Goal: Task Accomplishment & Management: Complete application form

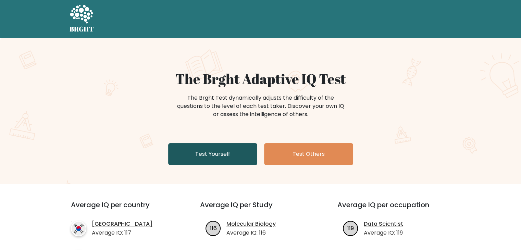
click at [240, 150] on link "Test Yourself" at bounding box center [212, 154] width 89 height 22
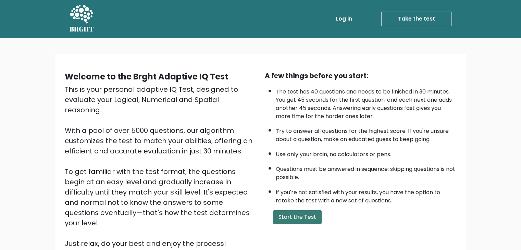
click at [309, 216] on button "Start the Test" at bounding box center [297, 217] width 49 height 14
click at [346, 26] on ul "Log in Take the test Take the test" at bounding box center [378, 19] width 145 height 20
click at [343, 21] on link "Log in" at bounding box center [344, 19] width 22 height 14
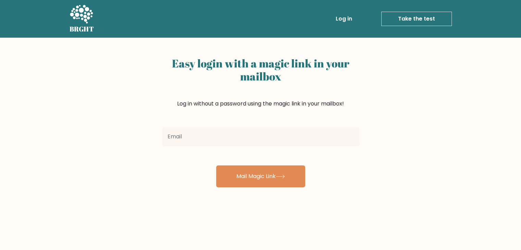
drag, startPoint x: 243, startPoint y: 151, endPoint x: 240, endPoint y: 140, distance: 11.3
click at [242, 149] on form "Mail Magic Link" at bounding box center [260, 155] width 197 height 63
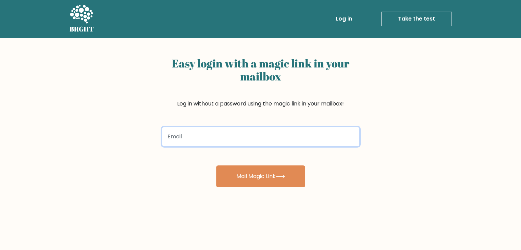
click at [240, 140] on input "email" at bounding box center [260, 136] width 197 height 19
click at [191, 140] on input "joebama@gmail.comm" at bounding box center [260, 136] width 197 height 19
type input "joebamaii@gmail.comm"
click at [216, 165] on button "Mail Magic Link" at bounding box center [260, 176] width 89 height 22
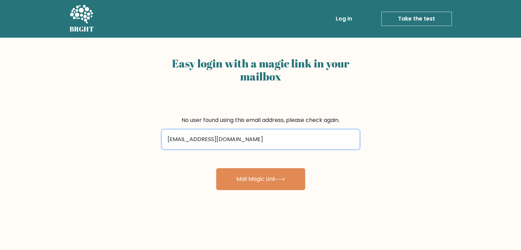
type input "[EMAIL_ADDRESS][DOMAIN_NAME]"
click at [216, 168] on button "Mail Magic Link" at bounding box center [260, 179] width 89 height 22
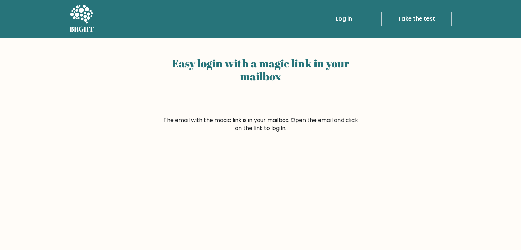
click at [348, 23] on link "Log in" at bounding box center [344, 19] width 22 height 14
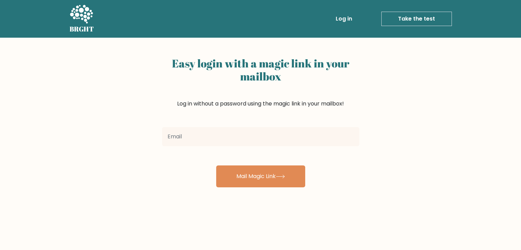
click at [213, 141] on input "email" at bounding box center [260, 136] width 197 height 19
type input "bamaiijoe@gmail.com"
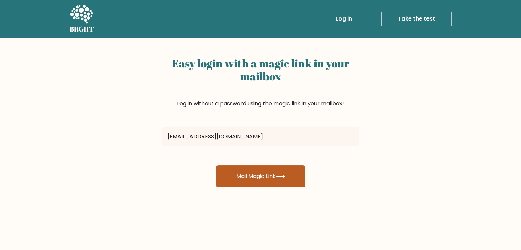
click at [278, 173] on button "Mail Magic Link" at bounding box center [260, 176] width 89 height 22
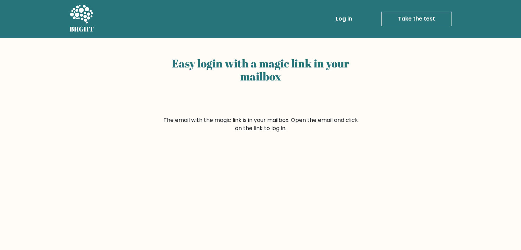
click at [397, 17] on link "Take the test" at bounding box center [416, 19] width 71 height 14
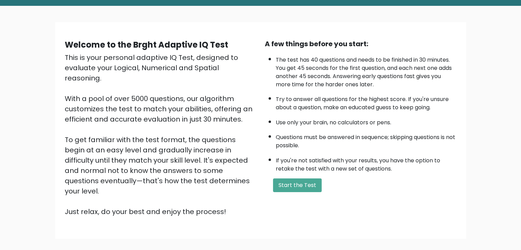
scroll to position [34, 0]
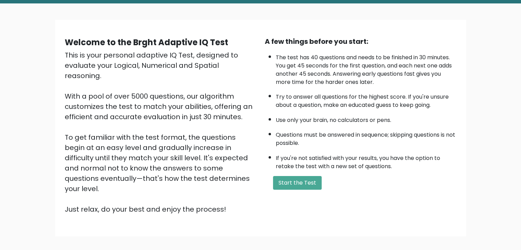
click at [300, 189] on div "A few things before you start: The test has 40 questions and needs to be finish…" at bounding box center [361, 125] width 200 height 178
click at [297, 182] on button "Start the Test" at bounding box center [297, 183] width 49 height 14
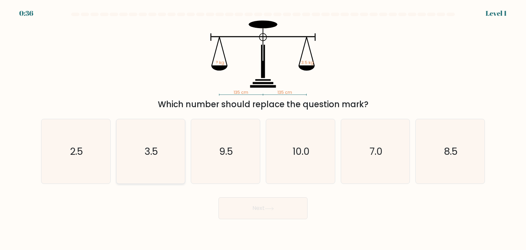
click at [158, 142] on icon "3.5" at bounding box center [150, 151] width 64 height 64
click at [263, 128] on input "b. 3.5" at bounding box center [263, 126] width 0 height 3
radio input "true"
click at [249, 208] on button "Next" at bounding box center [262, 208] width 89 height 22
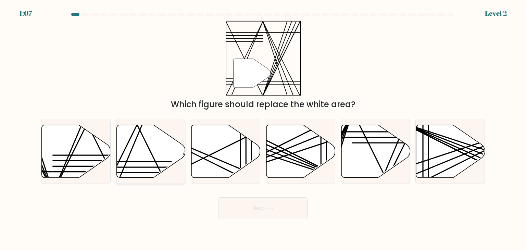
click at [153, 150] on icon at bounding box center [150, 151] width 69 height 53
click at [263, 128] on input "b." at bounding box center [263, 126] width 0 height 3
radio input "true"
click at [252, 198] on button "Next" at bounding box center [262, 208] width 89 height 22
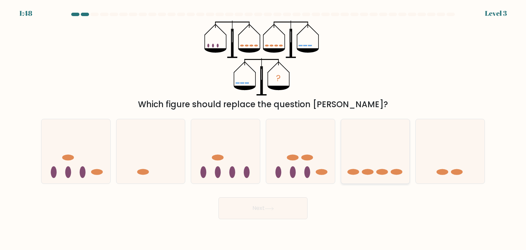
click at [354, 143] on icon at bounding box center [375, 151] width 69 height 57
click at [263, 128] on input "e." at bounding box center [263, 126] width 0 height 3
radio input "true"
click at [306, 199] on div "Next" at bounding box center [263, 205] width 452 height 27
click at [297, 204] on button "Next" at bounding box center [262, 208] width 89 height 22
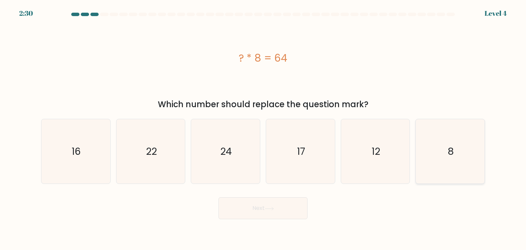
click at [416, 127] on div "8" at bounding box center [449, 151] width 69 height 65
click at [263, 127] on input "f. 8" at bounding box center [263, 126] width 0 height 3
radio input "true"
click at [264, 210] on button "Next" at bounding box center [262, 208] width 89 height 22
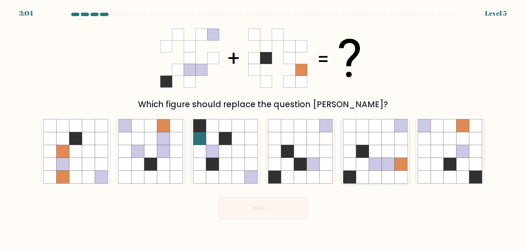
click at [385, 149] on icon at bounding box center [388, 151] width 13 height 13
click at [263, 128] on input "e." at bounding box center [263, 126] width 0 height 3
radio input "true"
click at [281, 205] on button "Next" at bounding box center [262, 208] width 89 height 22
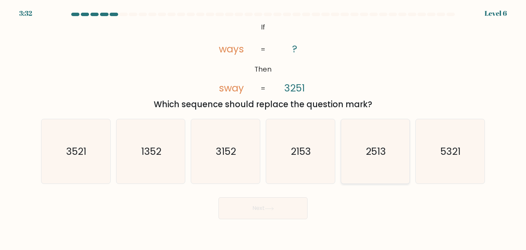
click at [372, 145] on text "2513" at bounding box center [376, 151] width 20 height 14
click at [263, 128] on input "e. 2513" at bounding box center [263, 126] width 0 height 3
radio input "true"
click at [261, 217] on button "Next" at bounding box center [262, 208] width 89 height 22
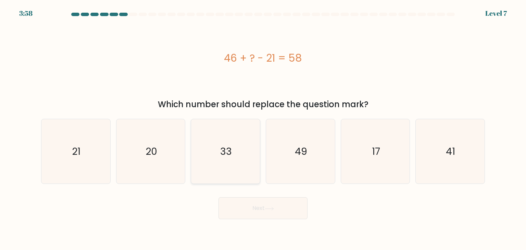
click at [204, 147] on icon "33" at bounding box center [225, 151] width 64 height 64
click at [263, 128] on input "c. 33" at bounding box center [263, 126] width 0 height 3
radio input "true"
click at [231, 195] on div "Next" at bounding box center [263, 205] width 452 height 27
click at [239, 207] on button "Next" at bounding box center [262, 208] width 89 height 22
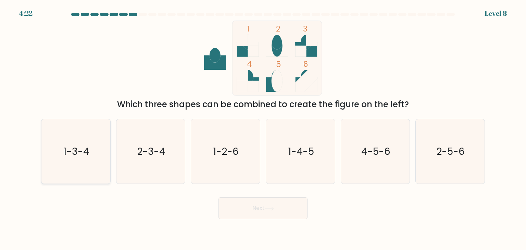
click at [105, 164] on icon "1-3-4" at bounding box center [75, 151] width 64 height 64
click at [263, 128] on input "a. 1-3-4" at bounding box center [263, 126] width 0 height 3
radio input "true"
click at [239, 211] on button "Next" at bounding box center [262, 208] width 89 height 22
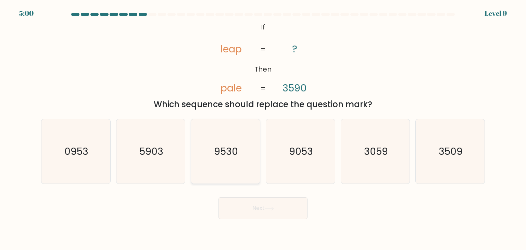
click at [222, 160] on icon "9530" at bounding box center [225, 151] width 64 height 64
click at [263, 128] on input "c. 9530" at bounding box center [263, 126] width 0 height 3
radio input "true"
click at [258, 206] on button "Next" at bounding box center [262, 208] width 89 height 22
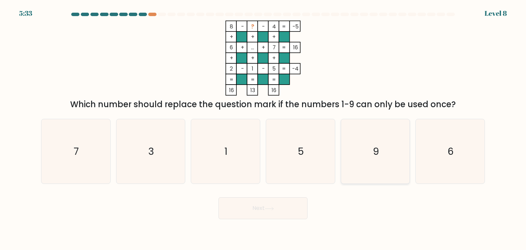
click at [361, 137] on icon "9" at bounding box center [375, 151] width 64 height 64
click at [263, 128] on input "e. 9" at bounding box center [263, 126] width 0 height 3
radio input "true"
click at [249, 217] on button "Next" at bounding box center [262, 208] width 89 height 22
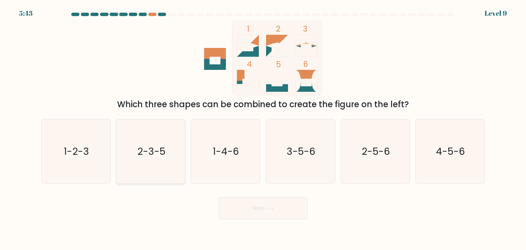
drag, startPoint x: 163, startPoint y: 146, endPoint x: 219, endPoint y: 177, distance: 63.6
click at [163, 147] on text "2-3-5" at bounding box center [151, 151] width 28 height 14
click at [263, 128] on input "b. 2-3-5" at bounding box center [263, 126] width 0 height 3
radio input "true"
click at [242, 206] on button "Next" at bounding box center [262, 208] width 89 height 22
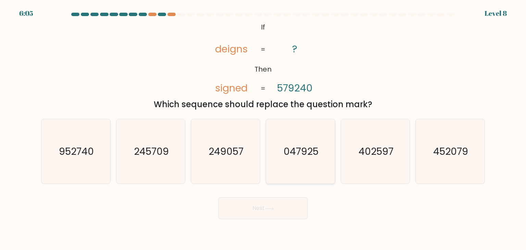
click at [289, 165] on icon "047925" at bounding box center [300, 151] width 64 height 64
click at [263, 128] on input "d. 047925" at bounding box center [263, 126] width 0 height 3
radio input "true"
click at [281, 208] on button "Next" at bounding box center [262, 208] width 89 height 22
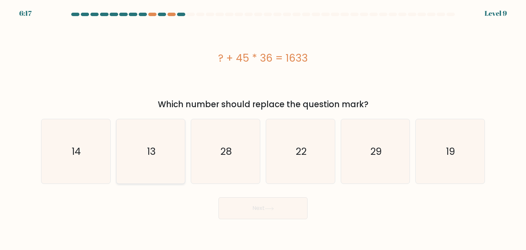
click at [175, 163] on icon "13" at bounding box center [150, 151] width 64 height 64
click at [263, 128] on input "b. 13" at bounding box center [263, 126] width 0 height 3
radio input "true"
click at [251, 211] on button "Next" at bounding box center [262, 208] width 89 height 22
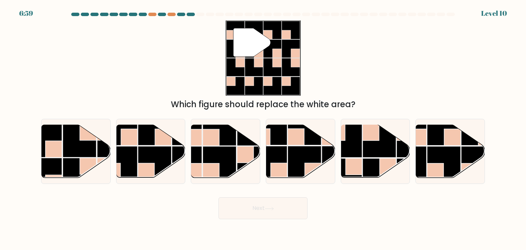
click at [152, 42] on div "" Which figure should replace the white area?" at bounding box center [263, 66] width 452 height 90
click at [283, 152] on rect at bounding box center [271, 163] width 34 height 34
click at [263, 128] on input "d." at bounding box center [263, 126] width 0 height 3
radio input "true"
click at [276, 212] on button "Next" at bounding box center [262, 208] width 89 height 22
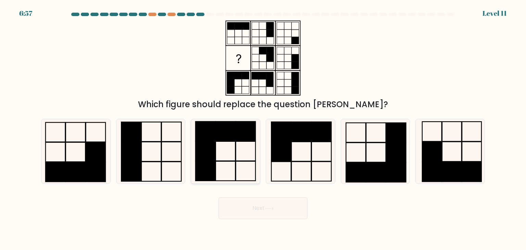
click at [216, 144] on rect at bounding box center [226, 151] width 20 height 20
click at [263, 128] on input "c." at bounding box center [263, 126] width 0 height 3
radio input "true"
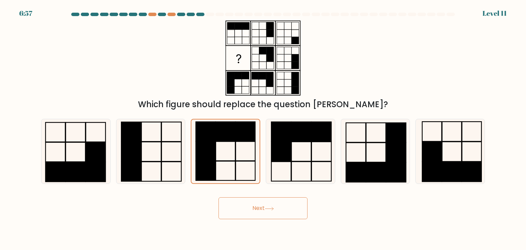
click at [251, 205] on button "Next" at bounding box center [262, 208] width 89 height 22
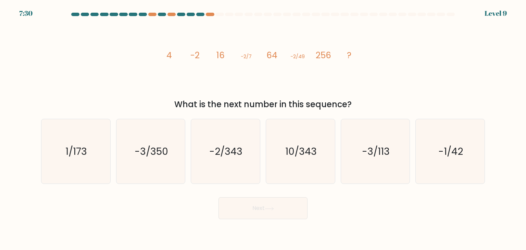
click at [170, 56] on tspan "4" at bounding box center [168, 55] width 5 height 12
click at [203, 58] on icon "image/svg+xml 4 -2 16 -2/7 64 -2/49 256 ?" at bounding box center [262, 58] width 205 height 75
click at [254, 58] on icon "image/svg+xml 4 -2 16 -2/7 64 -2/49 256 ?" at bounding box center [262, 58] width 205 height 75
click at [308, 55] on icon "image/svg+xml 4 -2 16 -2/7 64 -2/49 256 ?" at bounding box center [262, 58] width 205 height 75
drag, startPoint x: 220, startPoint y: 135, endPoint x: 222, endPoint y: 143, distance: 8.1
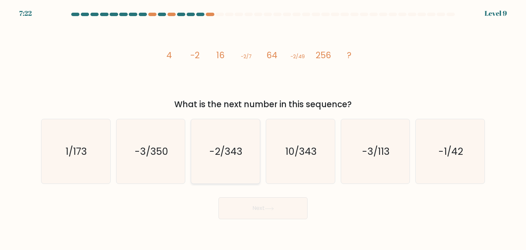
click at [220, 136] on icon "-2/343" at bounding box center [225, 151] width 64 height 64
click at [263, 128] on input "c. -2/343" at bounding box center [263, 126] width 0 height 3
radio input "true"
click at [243, 211] on button "Next" at bounding box center [262, 208] width 89 height 22
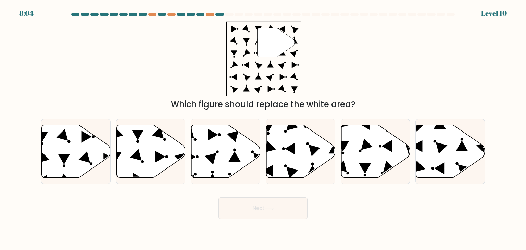
click at [181, 75] on div "" Which figure should replace the white area?" at bounding box center [263, 66] width 452 height 90
click at [280, 155] on icon at bounding box center [300, 151] width 69 height 53
click at [263, 128] on input "d." at bounding box center [263, 126] width 0 height 3
radio input "true"
click at [271, 206] on button "Next" at bounding box center [262, 208] width 89 height 22
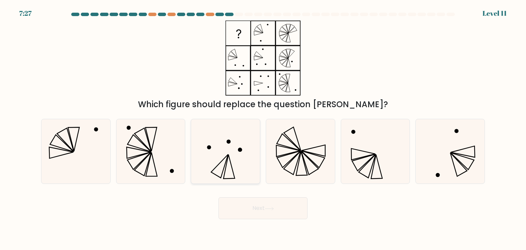
click at [237, 152] on icon at bounding box center [225, 151] width 64 height 64
click at [263, 128] on input "c." at bounding box center [263, 126] width 0 height 3
radio input "true"
click at [296, 210] on button "Next" at bounding box center [262, 208] width 89 height 22
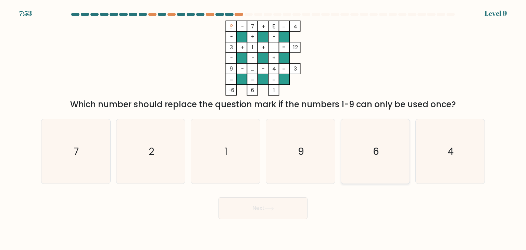
click at [379, 145] on icon "6" at bounding box center [375, 151] width 64 height 64
click at [263, 128] on input "e. 6" at bounding box center [263, 126] width 0 height 3
radio input "true"
click at [295, 215] on button "Next" at bounding box center [262, 208] width 89 height 22
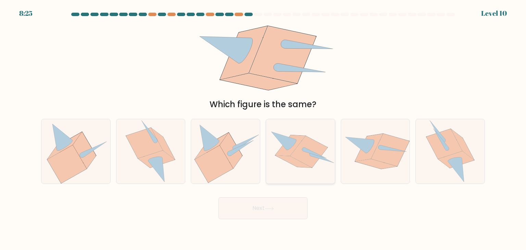
click at [293, 155] on icon at bounding box center [308, 151] width 37 height 31
click at [263, 128] on input "d." at bounding box center [263, 126] width 0 height 3
radio input "true"
click at [293, 155] on icon at bounding box center [308, 151] width 37 height 31
click at [263, 128] on input "d." at bounding box center [263, 126] width 0 height 3
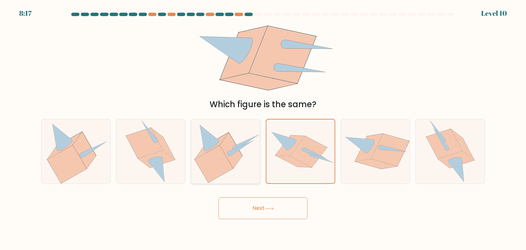
drag, startPoint x: 233, startPoint y: 174, endPoint x: 235, endPoint y: 181, distance: 7.8
click at [232, 174] on icon at bounding box center [225, 151] width 69 height 63
click at [263, 128] on input "c." at bounding box center [263, 126] width 0 height 3
radio input "true"
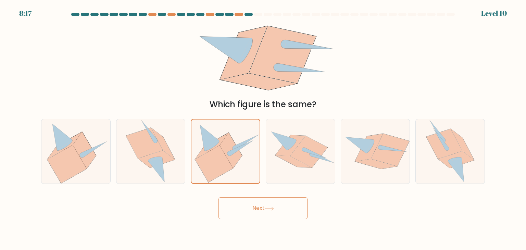
click at [251, 205] on button "Next" at bounding box center [262, 208] width 89 height 22
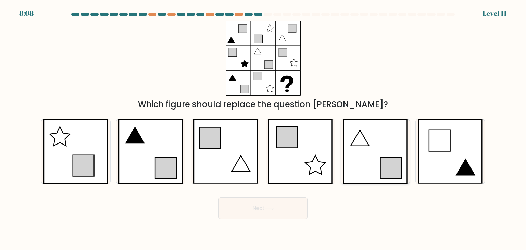
click at [391, 158] on icon at bounding box center [390, 167] width 21 height 21
click at [263, 128] on input "e." at bounding box center [263, 126] width 0 height 3
radio input "true"
click at [282, 211] on button "Next" at bounding box center [262, 208] width 89 height 22
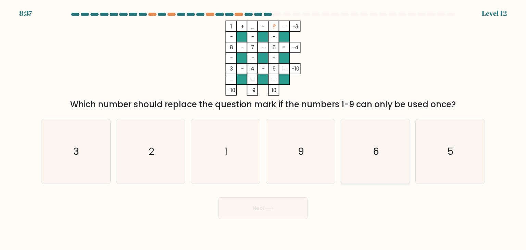
click at [386, 140] on icon "6" at bounding box center [375, 151] width 64 height 64
click at [263, 128] on input "e. 6" at bounding box center [263, 126] width 0 height 3
radio input "true"
click at [293, 208] on button "Next" at bounding box center [262, 208] width 89 height 22
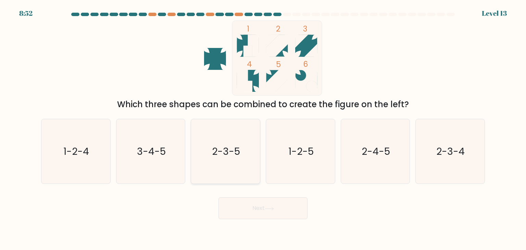
drag, startPoint x: 234, startPoint y: 142, endPoint x: 235, endPoint y: 148, distance: 5.6
click at [234, 146] on icon "2-3-5" at bounding box center [225, 151] width 64 height 64
click at [263, 128] on input "c. 2-3-5" at bounding box center [263, 126] width 0 height 3
radio input "true"
click at [262, 212] on button "Next" at bounding box center [262, 208] width 89 height 22
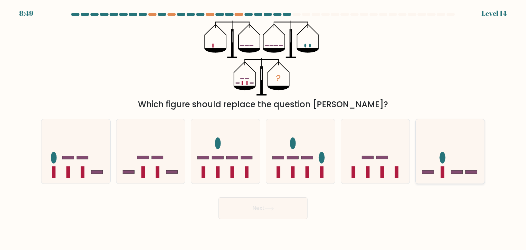
click at [440, 163] on icon at bounding box center [450, 151] width 69 height 57
click at [263, 128] on input "f." at bounding box center [263, 126] width 0 height 3
radio input "true"
click at [157, 156] on rect at bounding box center [158, 157] width 12 height 3
click at [263, 128] on input "b." at bounding box center [263, 126] width 0 height 3
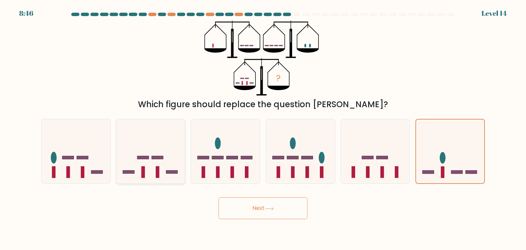
radio input "true"
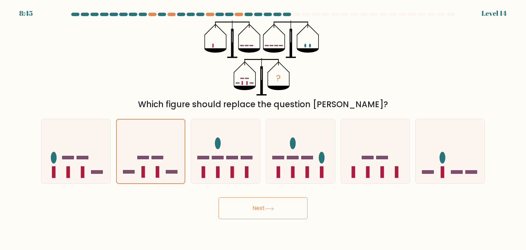
click at [253, 210] on button "Next" at bounding box center [262, 208] width 89 height 22
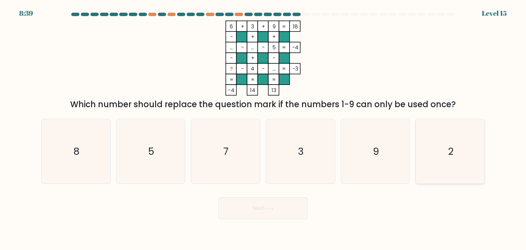
click at [445, 154] on icon "2" at bounding box center [450, 151] width 64 height 64
click at [263, 128] on input "f. 2" at bounding box center [263, 126] width 0 height 3
radio input "true"
click at [278, 225] on body "8:38 Level 15" at bounding box center [263, 125] width 526 height 250
click at [278, 214] on button "Next" at bounding box center [262, 208] width 89 height 22
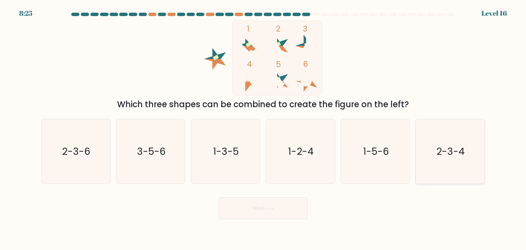
click at [444, 162] on icon "2-3-4" at bounding box center [450, 151] width 64 height 64
click at [263, 128] on input "f. 2-3-4" at bounding box center [263, 126] width 0 height 3
radio input "true"
click at [251, 212] on button "Next" at bounding box center [262, 208] width 89 height 22
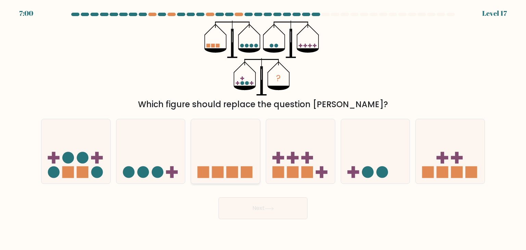
click at [243, 165] on icon at bounding box center [225, 151] width 69 height 57
click at [263, 128] on input "c." at bounding box center [263, 126] width 0 height 3
radio input "true"
click at [304, 142] on icon at bounding box center [300, 151] width 69 height 57
click at [263, 128] on input "d." at bounding box center [263, 126] width 0 height 3
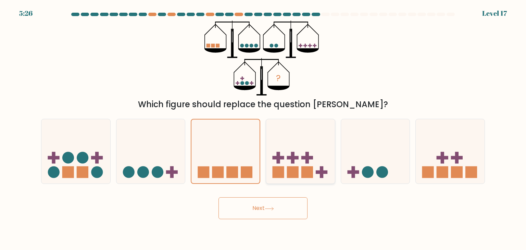
radio input "true"
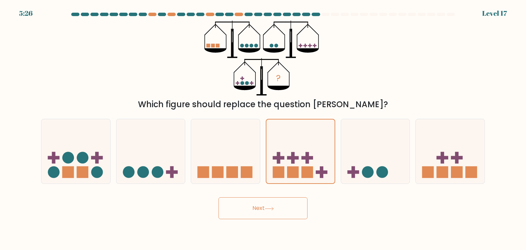
drag, startPoint x: 294, startPoint y: 200, endPoint x: 293, endPoint y: 203, distance: 3.8
click at [293, 200] on button "Next" at bounding box center [262, 208] width 89 height 22
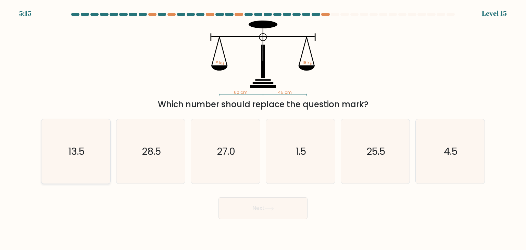
click at [98, 157] on icon "13.5" at bounding box center [75, 151] width 64 height 64
click at [263, 128] on input "a. 13.5" at bounding box center [263, 126] width 0 height 3
radio input "true"
click at [286, 209] on button "Next" at bounding box center [262, 208] width 89 height 22
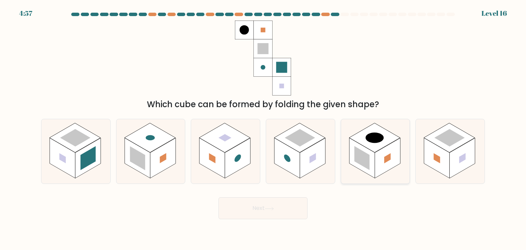
click at [369, 163] on rect at bounding box center [361, 158] width 15 height 24
click at [263, 128] on input "e." at bounding box center [263, 126] width 0 height 3
radio input "true"
click at [257, 210] on button "Next" at bounding box center [262, 208] width 89 height 22
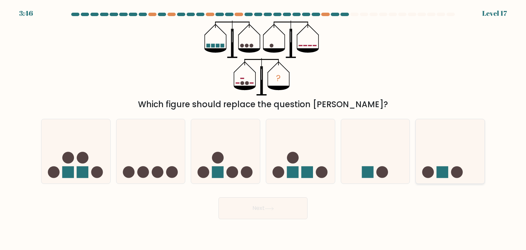
click at [453, 165] on icon at bounding box center [450, 151] width 69 height 57
click at [263, 128] on input "f." at bounding box center [263, 126] width 0 height 3
radio input "true"
click at [275, 210] on button "Next" at bounding box center [262, 208] width 89 height 22
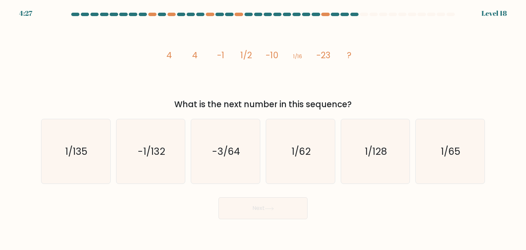
click at [223, 45] on icon "image/svg+xml 4 4 -1 1/2 -10 1/16 -23 ?" at bounding box center [262, 58] width 205 height 75
click at [353, 145] on icon "1/128" at bounding box center [375, 151] width 64 height 64
click at [263, 128] on input "e. 1/128" at bounding box center [263, 126] width 0 height 3
radio input "true"
click at [278, 210] on button "Next" at bounding box center [262, 208] width 89 height 22
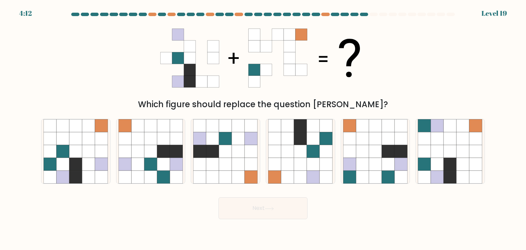
drag, startPoint x: 278, startPoint y: 210, endPoint x: 251, endPoint y: 109, distance: 104.6
click at [156, 152] on icon at bounding box center [150, 151] width 13 height 13
click at [263, 128] on input "b." at bounding box center [263, 126] width 0 height 3
radio input "true"
click at [253, 199] on div "Next" at bounding box center [263, 205] width 452 height 27
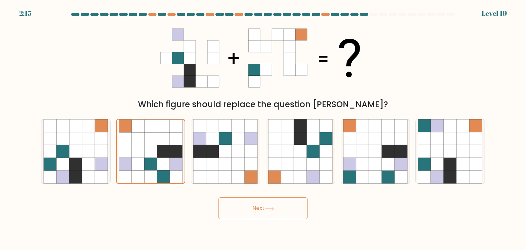
click at [257, 203] on button "Next" at bounding box center [262, 208] width 89 height 22
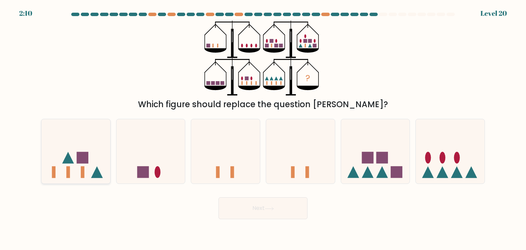
click at [95, 157] on icon at bounding box center [75, 151] width 69 height 57
click at [263, 128] on input "a." at bounding box center [263, 126] width 0 height 3
radio input "true"
click at [280, 204] on button "Next" at bounding box center [262, 208] width 89 height 22
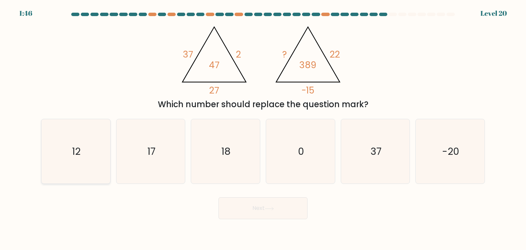
click at [52, 167] on icon "12" at bounding box center [75, 151] width 64 height 64
click at [263, 128] on input "a. 12" at bounding box center [263, 126] width 0 height 3
radio input "true"
click at [276, 202] on button "Next" at bounding box center [262, 208] width 89 height 22
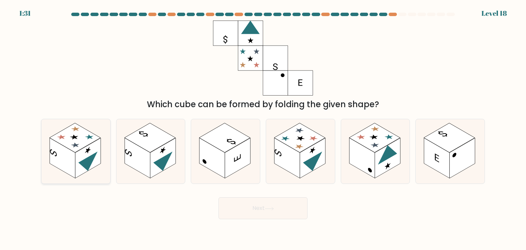
click at [48, 154] on icon at bounding box center [75, 151] width 69 height 64
click at [263, 128] on input "a." at bounding box center [263, 126] width 0 height 3
radio input "true"
click at [256, 204] on button "Next" at bounding box center [262, 208] width 89 height 22
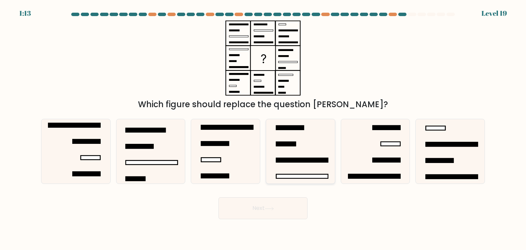
click at [280, 145] on rect at bounding box center [286, 144] width 20 height 4
click at [263, 128] on input "d." at bounding box center [263, 126] width 0 height 3
radio input "true"
click at [287, 207] on button "Next" at bounding box center [262, 208] width 89 height 22
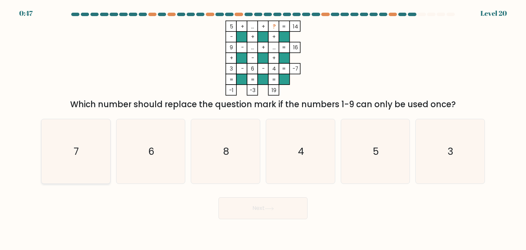
click at [71, 154] on icon "7" at bounding box center [75, 151] width 64 height 64
click at [263, 128] on input "a. 7" at bounding box center [263, 126] width 0 height 3
radio input "true"
click at [269, 211] on button "Next" at bounding box center [262, 208] width 89 height 22
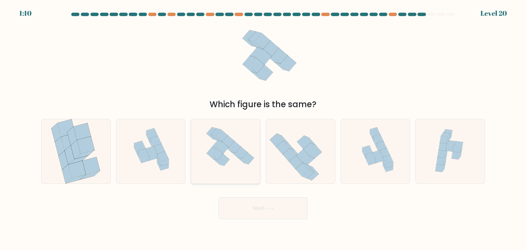
click at [216, 133] on icon at bounding box center [216, 132] width 10 height 8
click at [263, 128] on input "c." at bounding box center [263, 126] width 0 height 3
radio input "true"
click at [245, 208] on button "Next" at bounding box center [262, 208] width 89 height 22
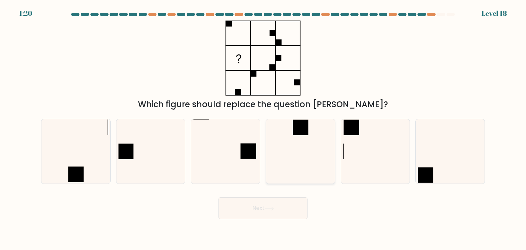
click at [328, 141] on icon at bounding box center [300, 151] width 64 height 64
click at [263, 128] on input "d." at bounding box center [263, 126] width 0 height 3
radio input "true"
click at [290, 208] on button "Next" at bounding box center [262, 208] width 89 height 22
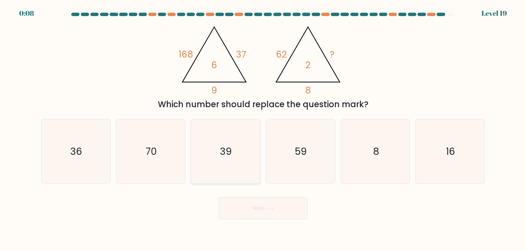
click at [242, 167] on icon "39" at bounding box center [225, 151] width 64 height 64
click at [263, 128] on input "c. 39" at bounding box center [263, 126] width 0 height 3
radio input "true"
click at [257, 215] on button "Next" at bounding box center [262, 208] width 89 height 22
click at [249, 213] on button "Next" at bounding box center [262, 208] width 89 height 22
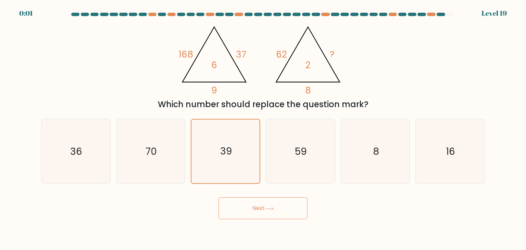
click at [382, 58] on div "@import url('https://fonts.googleapis.com/css?family=Abril+Fatface:400,100,100i…" at bounding box center [263, 66] width 452 height 90
click at [270, 203] on button "Next" at bounding box center [262, 208] width 89 height 22
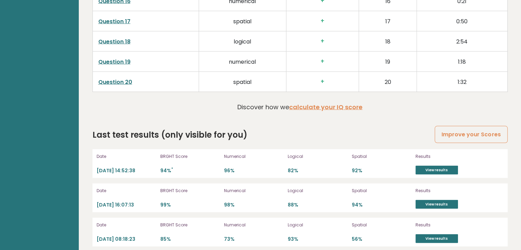
scroll to position [1415, 0]
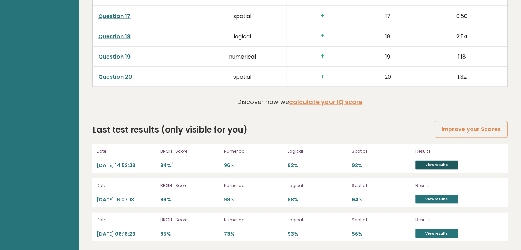
click at [442, 163] on link "View results" at bounding box center [436, 165] width 42 height 9
drag, startPoint x: 159, startPoint y: 200, endPoint x: 180, endPoint y: 199, distance: 20.6
click at [180, 199] on div "Date 2023-12-29 16:07:13 BRGHT Score 99% Numerical 98% Logical 88% Spatial 94% …" at bounding box center [299, 192] width 415 height 29
click at [444, 199] on link "View results" at bounding box center [436, 199] width 42 height 9
click at [340, 196] on p "88%" at bounding box center [318, 199] width 60 height 7
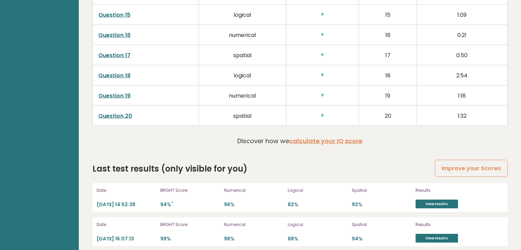
scroll to position [1380, 0]
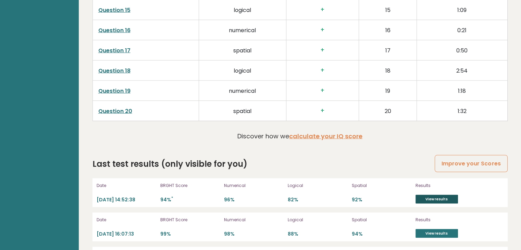
click at [447, 196] on link "View results" at bounding box center [436, 199] width 42 height 9
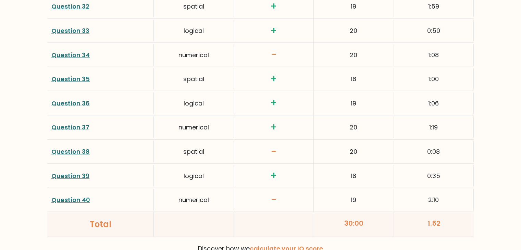
scroll to position [1811, 0]
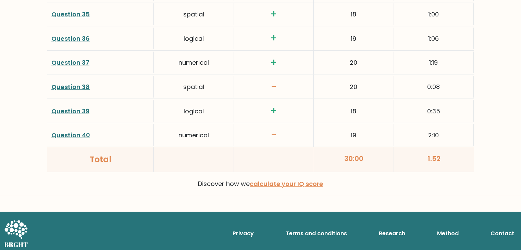
click at [65, 133] on link "Question 40" at bounding box center [70, 135] width 39 height 9
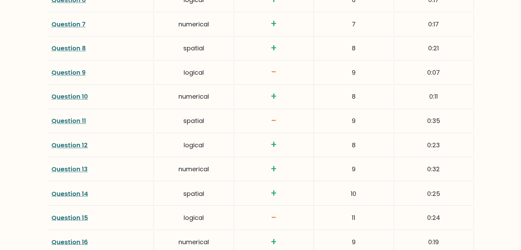
scroll to position [1127, 0]
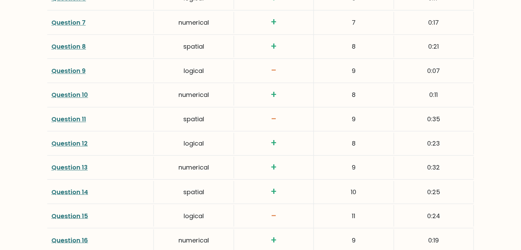
click at [63, 72] on link "Question 9" at bounding box center [68, 70] width 34 height 9
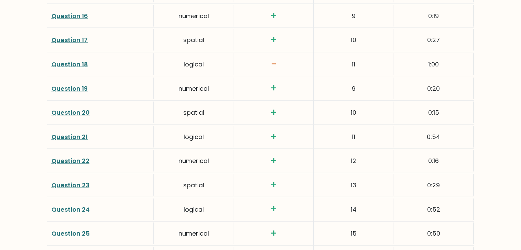
scroll to position [1195, 0]
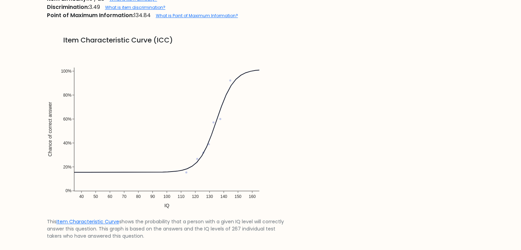
scroll to position [514, 0]
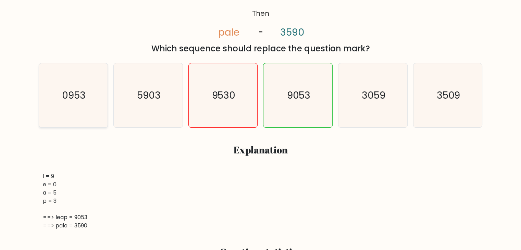
scroll to position [171, 0]
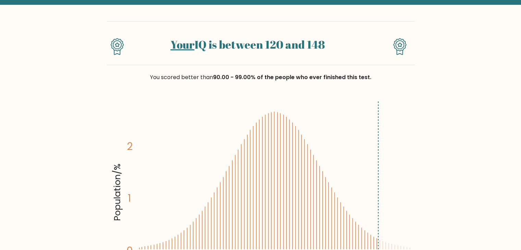
scroll to position [34, 0]
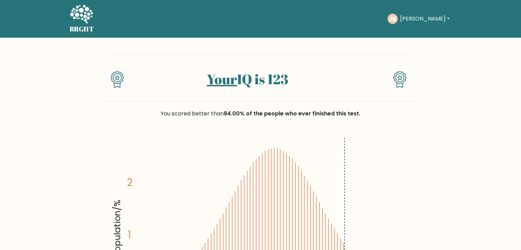
scroll to position [1811, 0]
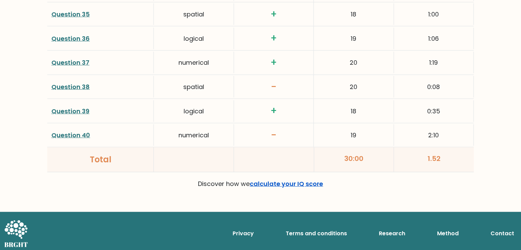
click at [274, 180] on link "calculate your IQ score" at bounding box center [286, 183] width 73 height 9
drag, startPoint x: 181, startPoint y: 132, endPoint x: 185, endPoint y: 131, distance: 4.2
click at [185, 131] on div "numerical" at bounding box center [194, 135] width 80 height 22
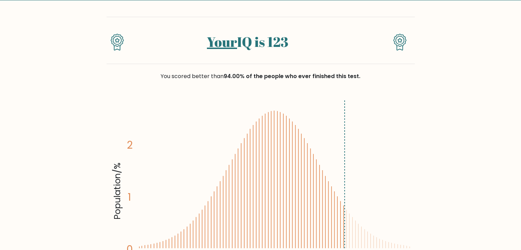
scroll to position [31, 0]
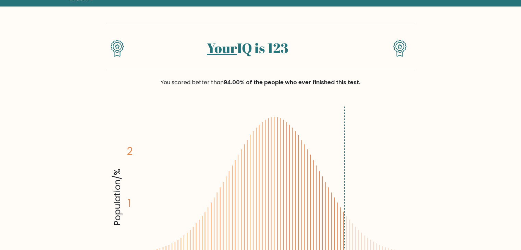
drag, startPoint x: 116, startPoint y: 52, endPoint x: 393, endPoint y: 88, distance: 278.8
click at [393, 88] on div "You scored better than 94.00% of the people who ever finished this test." at bounding box center [260, 86] width 308 height 33
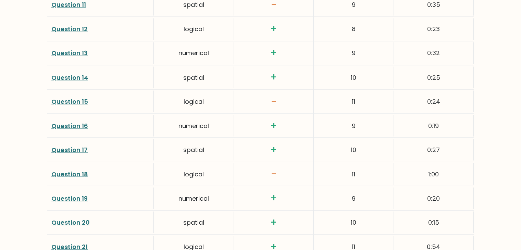
scroll to position [1161, 0]
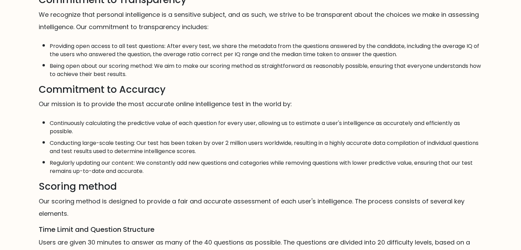
scroll to position [234, 0]
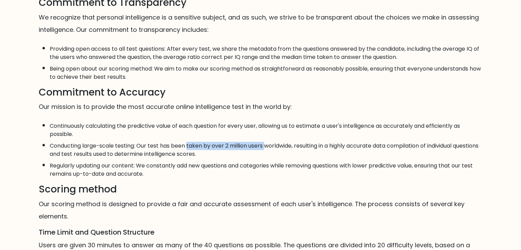
drag, startPoint x: 189, startPoint y: 150, endPoint x: 266, endPoint y: 153, distance: 77.4
click at [266, 153] on li "Conducting large-scale testing: Our test has been taken by over 2 million users…" at bounding box center [266, 148] width 433 height 20
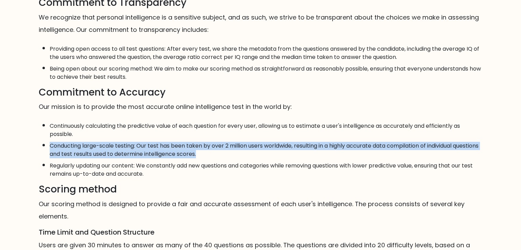
drag, startPoint x: 227, startPoint y: 161, endPoint x: 50, endPoint y: 151, distance: 177.6
click at [50, 151] on li "Conducting large-scale testing: Our test has been taken by over 2 million users…" at bounding box center [266, 148] width 433 height 20
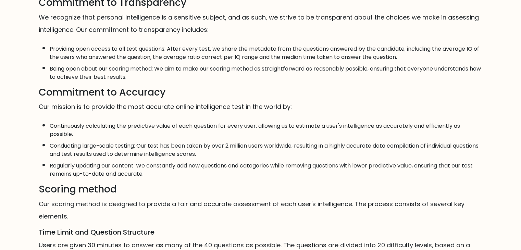
click at [164, 173] on li "Regularly updating our content: We constantly add new questions and categories …" at bounding box center [266, 168] width 433 height 20
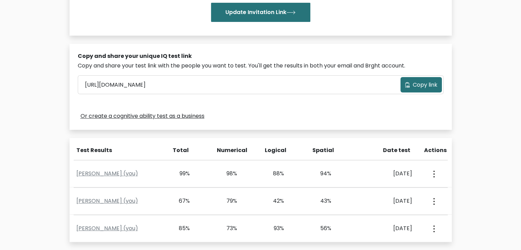
scroll to position [205, 0]
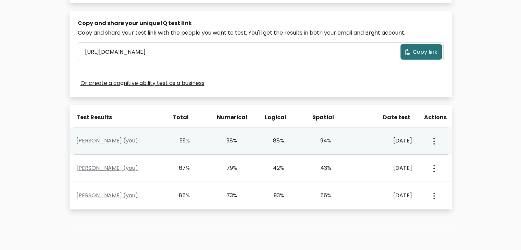
drag, startPoint x: 275, startPoint y: 141, endPoint x: 340, endPoint y: 147, distance: 64.7
click at [308, 141] on div "[PERSON_NAME] (you) 99% 98% 88% 94% [DATE] View Profile" at bounding box center [260, 140] width 382 height 27
click at [430, 143] on button "button" at bounding box center [432, 140] width 5 height 21
click at [464, 156] on link "View Profile" at bounding box center [457, 160] width 54 height 11
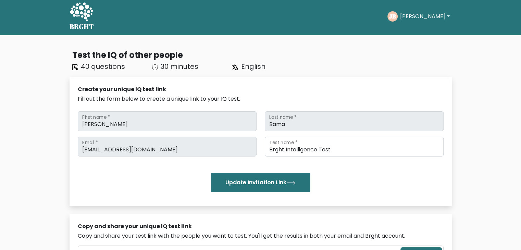
scroll to position [0, 0]
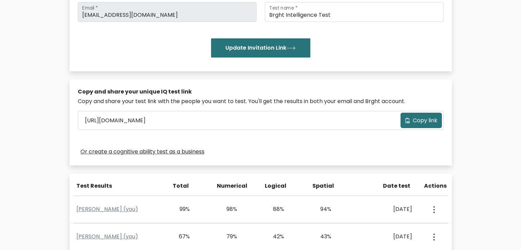
scroll to position [272, 0]
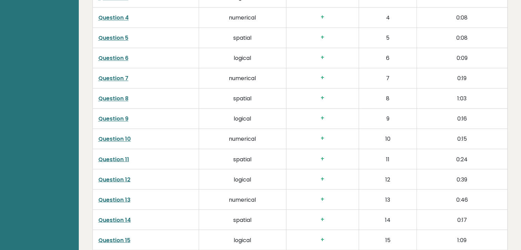
scroll to position [1243, 0]
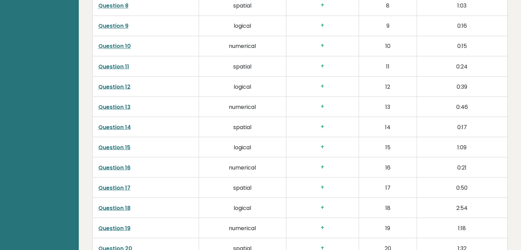
click at [115, 186] on link "Question 17" at bounding box center [114, 187] width 32 height 8
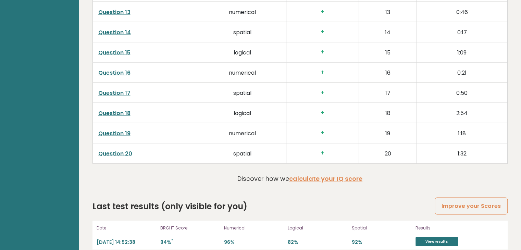
scroll to position [1346, 0]
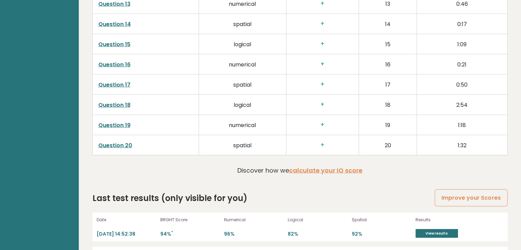
click at [113, 148] on td "Question 20" at bounding box center [145, 145] width 106 height 20
click at [111, 147] on link "Question 20" at bounding box center [115, 145] width 34 height 8
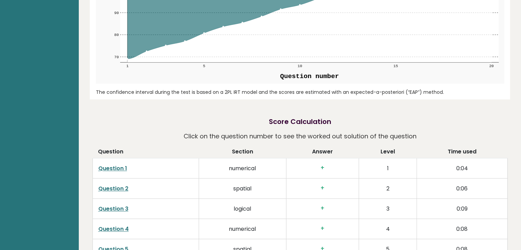
scroll to position [935, 0]
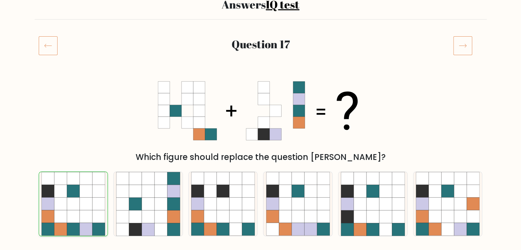
scroll to position [68, 0]
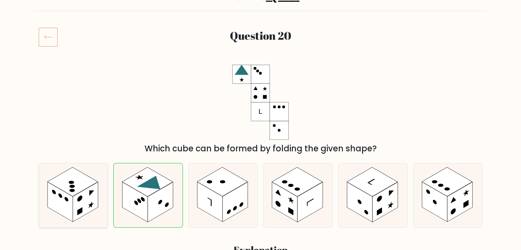
scroll to position [68, 0]
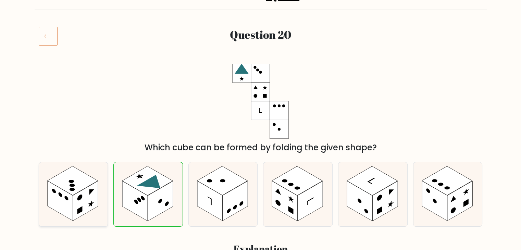
click at [94, 181] on rect at bounding box center [72, 180] width 50 height 29
click at [261, 60] on input "a." at bounding box center [261, 57] width 0 height 3
radio input "true"
click at [141, 183] on icon at bounding box center [153, 184] width 33 height 19
click at [261, 60] on input "b." at bounding box center [261, 57] width 0 height 3
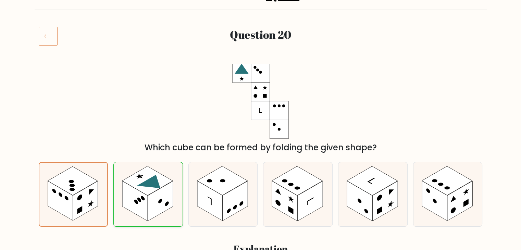
radio input "true"
click at [222, 183] on rect at bounding box center [222, 180] width 50 height 29
click at [261, 60] on input "c." at bounding box center [261, 57] width 0 height 3
radio input "true"
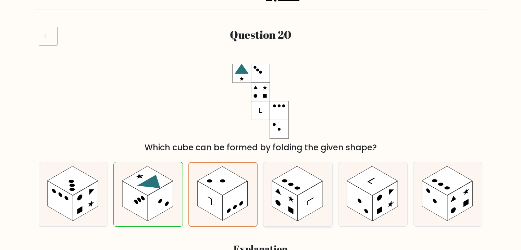
click at [277, 182] on rect at bounding box center [297, 180] width 50 height 29
click at [261, 60] on input "d." at bounding box center [261, 57] width 0 height 3
radio input "true"
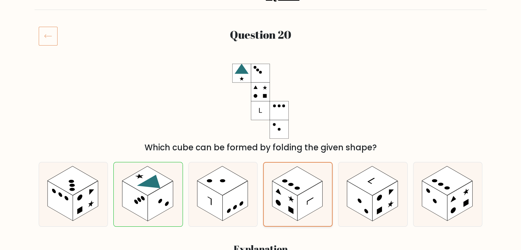
click at [312, 182] on rect at bounding box center [297, 181] width 50 height 29
click at [261, 60] on input "d." at bounding box center [261, 57] width 0 height 3
click at [185, 193] on div "b." at bounding box center [148, 194] width 75 height 65
click at [154, 111] on div "Which cube can be formed by folding the given shape?" at bounding box center [261, 109] width 452 height 90
click at [252, 209] on icon at bounding box center [223, 194] width 69 height 64
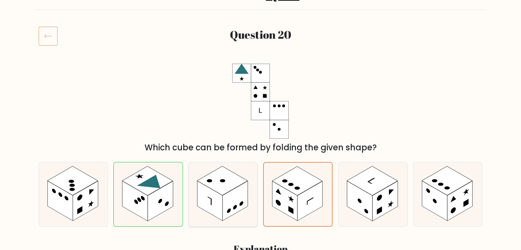
click at [261, 60] on input "c." at bounding box center [261, 57] width 0 height 3
radio input "true"
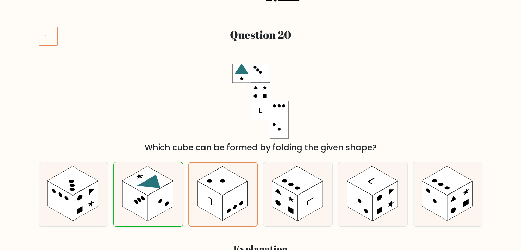
click at [153, 187] on g at bounding box center [147, 180] width 51 height 29
click at [261, 60] on input "b." at bounding box center [261, 57] width 0 height 3
radio input "true"
click at [152, 101] on div "Which cube can be formed by folding the given shape?" at bounding box center [261, 109] width 452 height 90
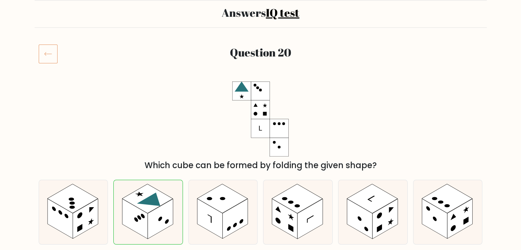
scroll to position [103, 0]
